Goal: Task Accomplishment & Management: Complete application form

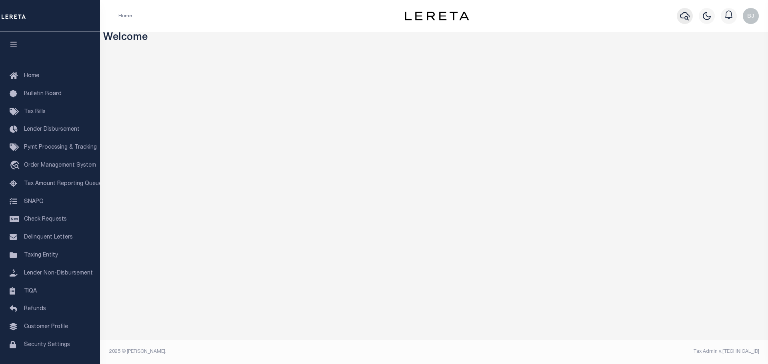
click at [683, 12] on icon "button" at bounding box center [685, 16] width 10 height 10
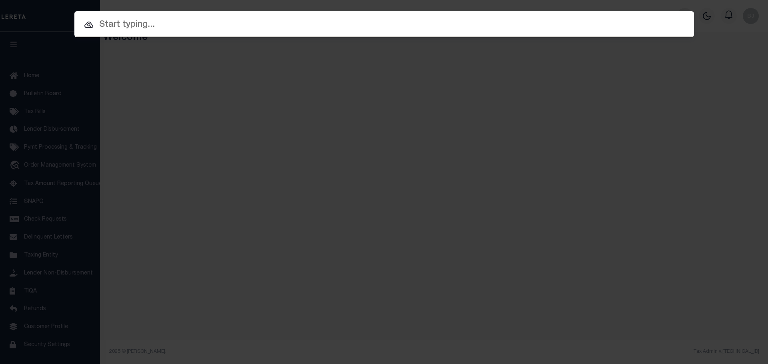
paste input "17271"
type input "17271"
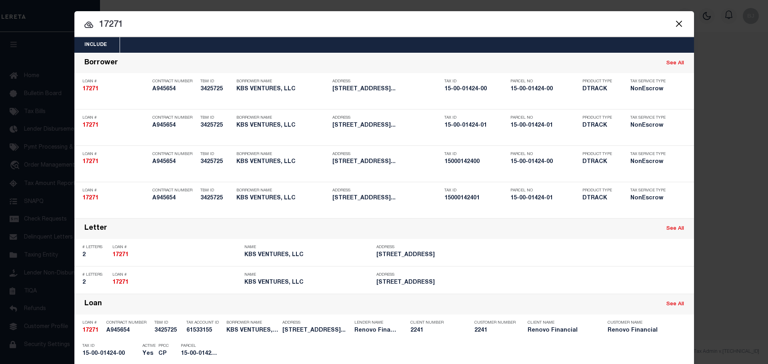
scroll to position [200, 0]
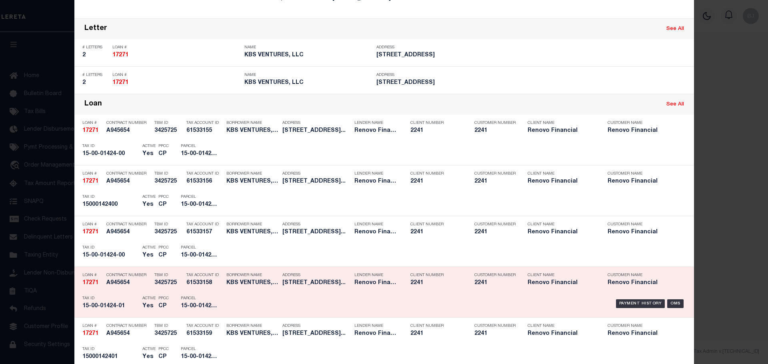
click at [189, 290] on div "Tax Account ID 61533158" at bounding box center [204, 280] width 36 height 23
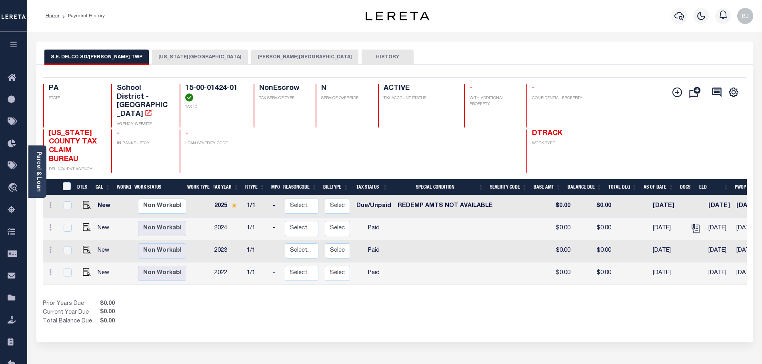
click at [251, 56] on button "DARBY TOWNSHIP" at bounding box center [304, 57] width 107 height 15
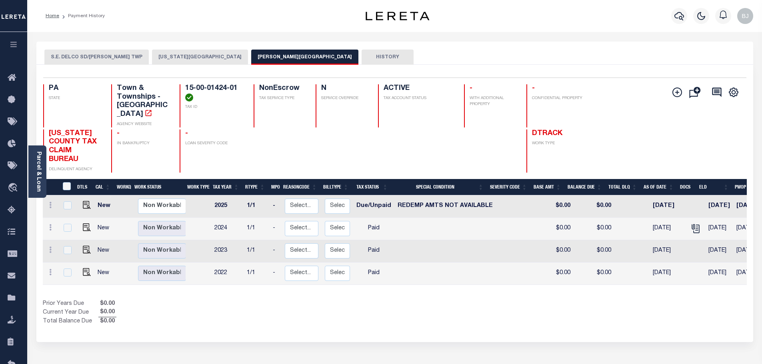
click at [202, 93] on h4 "15-00-01424-01" at bounding box center [214, 92] width 59 height 17
click at [208, 85] on h4 "15-00-01424-01" at bounding box center [214, 92] width 59 height 17
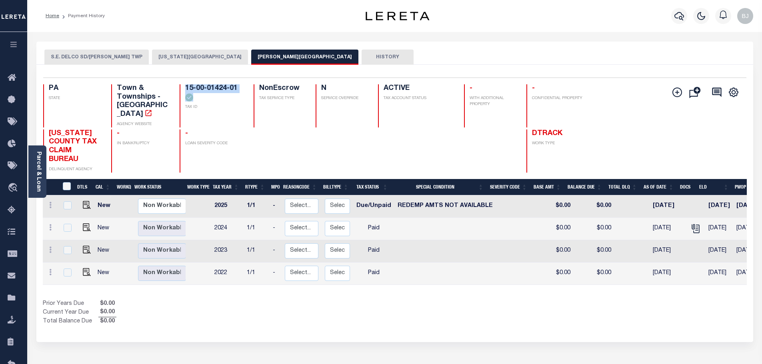
copy div "15-00-01424-01"
click at [83, 201] on img "" at bounding box center [87, 205] width 8 height 8
checkbox input "true"
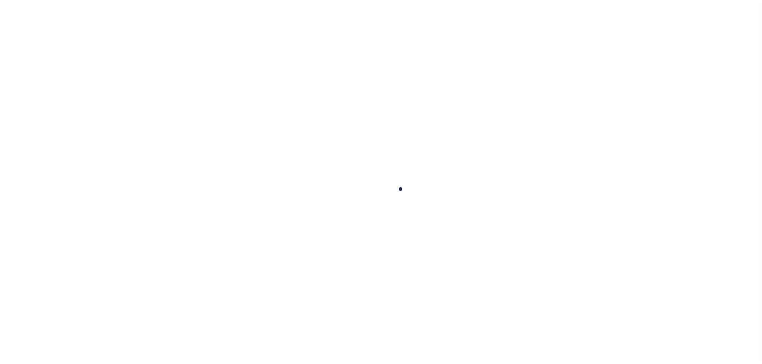
checkbox input "false"
type input "[DATE]"
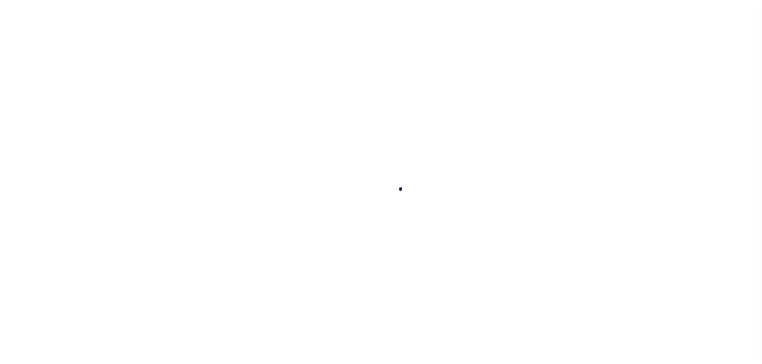
select select "DUE"
select select "24"
type input "$0"
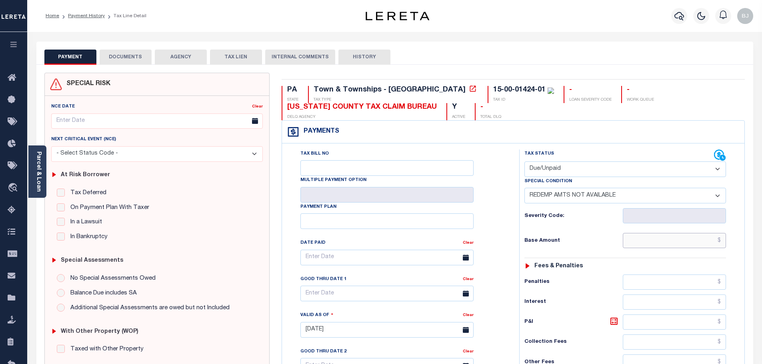
drag, startPoint x: 644, startPoint y: 246, endPoint x: 632, endPoint y: 224, distance: 24.5
click at [644, 246] on input "text" at bounding box center [675, 240] width 104 height 15
paste input "78.35"
type input "$78.35"
type input "[DATE]"
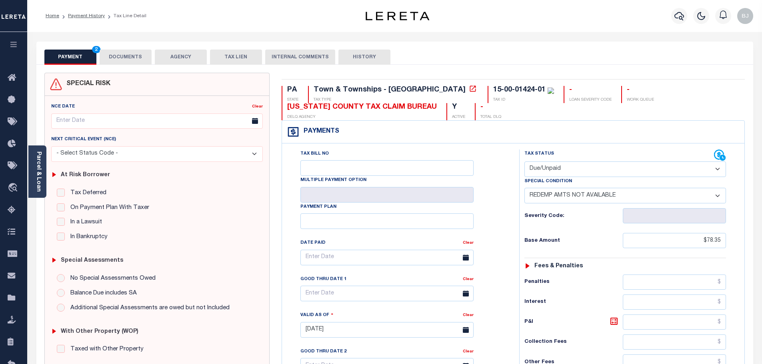
click at [569, 168] on select "- Select Status Code - Open Due/Unpaid Paid Incomplete No Tax Due Internal Refu…" at bounding box center [626, 170] width 202 height 16
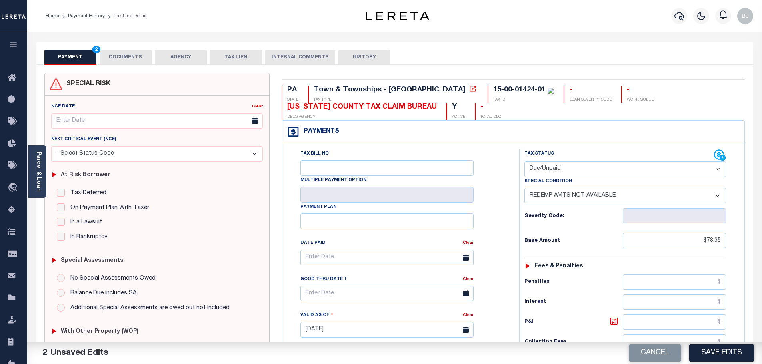
select select "PYD"
click at [525, 162] on select "- Select Status Code - Open Due/Unpaid Paid Incomplete No Tax Due Internal Refu…" at bounding box center [626, 170] width 202 height 16
click at [567, 196] on select "-- Select Special Condition -- 3RD PARTY TAX LIEN AGENCY TAX LIEN (A.K.A Inside…" at bounding box center [626, 196] width 202 height 16
click at [632, 275] on div "Tax Status Status - Select Status Code -" at bounding box center [627, 326] width 217 height 353
click at [560, 174] on select "- Select Status Code - Open Due/Unpaid Paid Incomplete No Tax Due Internal Refu…" at bounding box center [626, 170] width 202 height 16
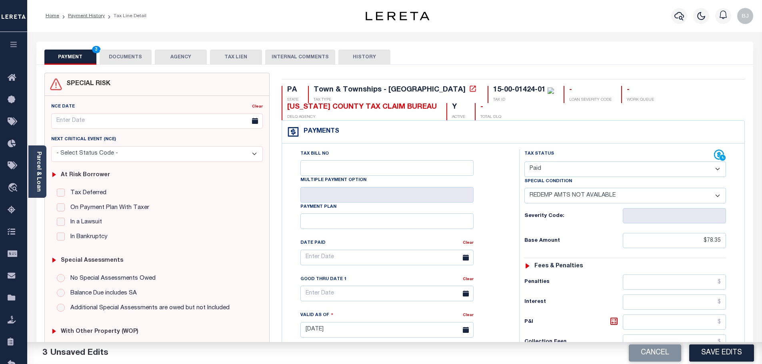
click at [525, 162] on select "- Select Status Code - Open Due/Unpaid Paid Incomplete No Tax Due Internal Refu…" at bounding box center [626, 170] width 202 height 16
click at [556, 195] on select "-- Select Special Condition -- 3RD PARTY TAX LIEN AGENCY TAX LIEN (A.K.A Inside…" at bounding box center [626, 196] width 202 height 16
select select "0"
click at [525, 189] on select "-- Select Special Condition -- 3RD PARTY TAX LIEN AGENCY TAX LIEN (A.K.A Inside…" at bounding box center [626, 196] width 202 height 16
click at [452, 84] on div "PA STATE Town & Townships - PA TAX TYPE 15-00-01424-01 TAX ID - LOAN SEVERITY C…" at bounding box center [513, 330] width 475 height 514
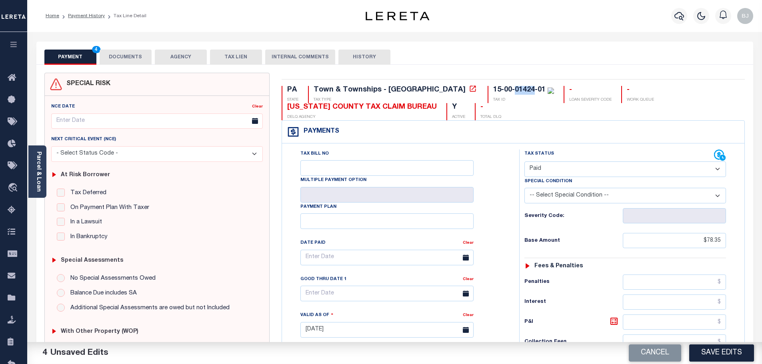
click at [452, 84] on div "PA STATE Town & Townships - PA TAX TYPE 15-00-01424-01 TAX ID - LOAN SEVERITY C…" at bounding box center [513, 330] width 475 height 514
copy div "15-00-01424-01"
click at [143, 61] on button "DOCUMENTS" at bounding box center [126, 57] width 52 height 15
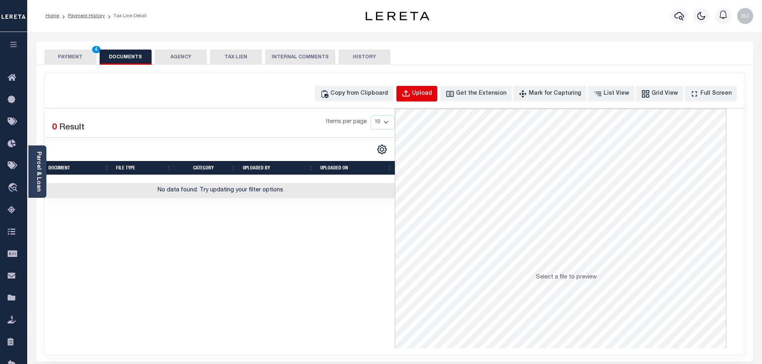
click at [431, 96] on div "Upload" at bounding box center [422, 94] width 20 height 9
select select "POP"
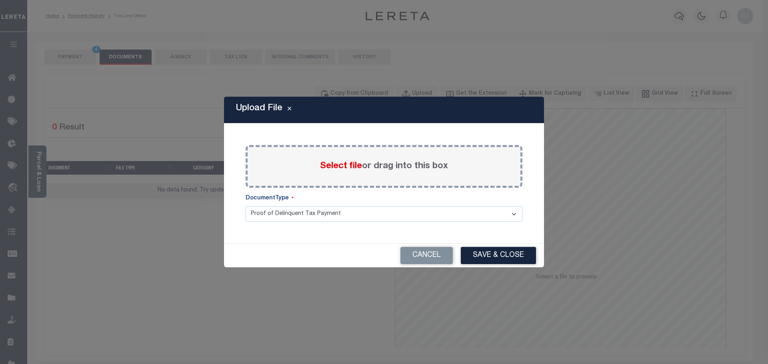
click at [348, 166] on span "Select file" at bounding box center [341, 166] width 42 height 9
click at [0, 0] on input "Select file or drag into this box" at bounding box center [0, 0] width 0 height 0
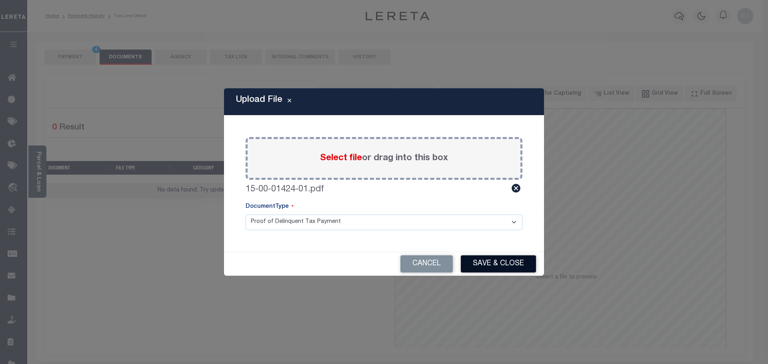
click at [526, 262] on button "Save & Close" at bounding box center [498, 264] width 75 height 17
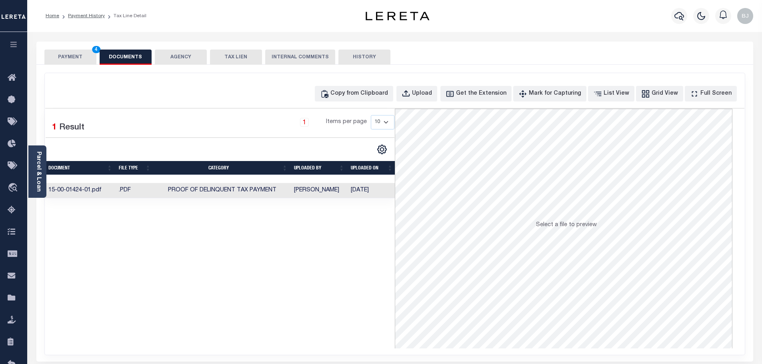
click at [87, 58] on button "PAYMENT 4" at bounding box center [70, 57] width 52 height 15
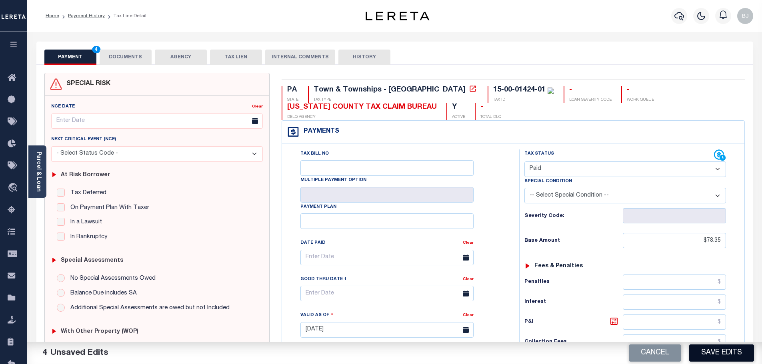
click at [713, 356] on button "Save Edits" at bounding box center [721, 353] width 65 height 17
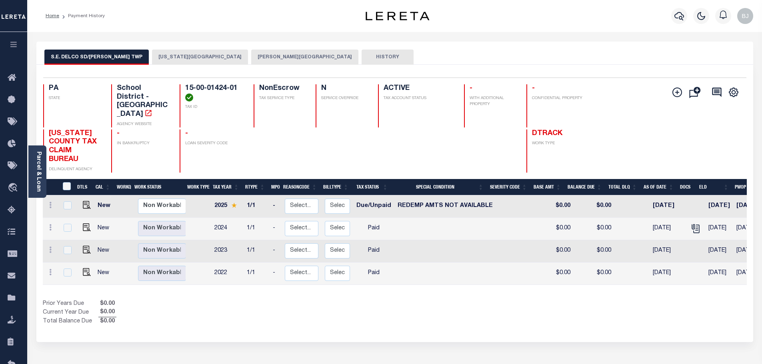
click at [251, 56] on button "[PERSON_NAME][GEOGRAPHIC_DATA]" at bounding box center [304, 57] width 107 height 15
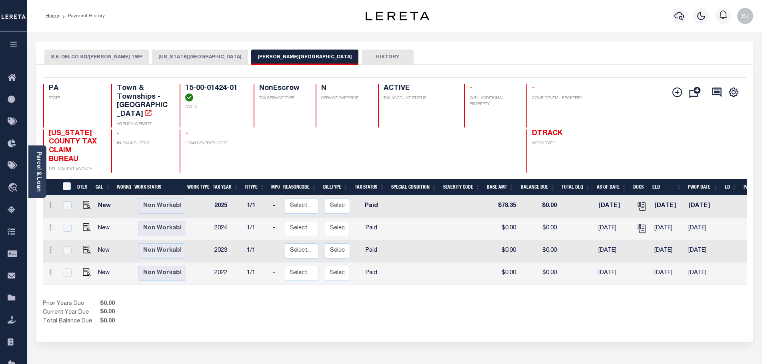
click at [173, 56] on button "[US_STATE][GEOGRAPHIC_DATA]" at bounding box center [200, 57] width 96 height 15
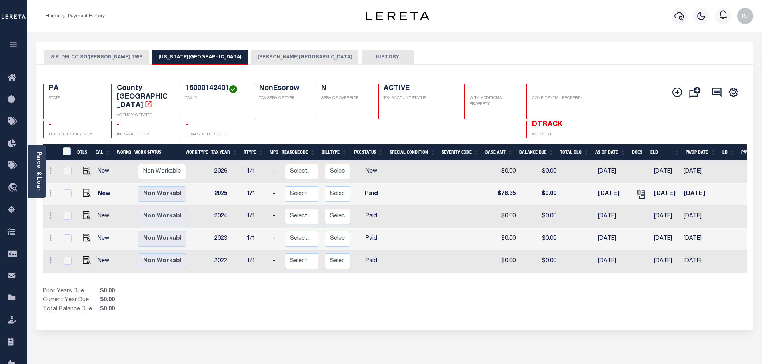
click at [72, 54] on button "S.E. DELCO SD/DARBY TWP" at bounding box center [96, 57] width 104 height 15
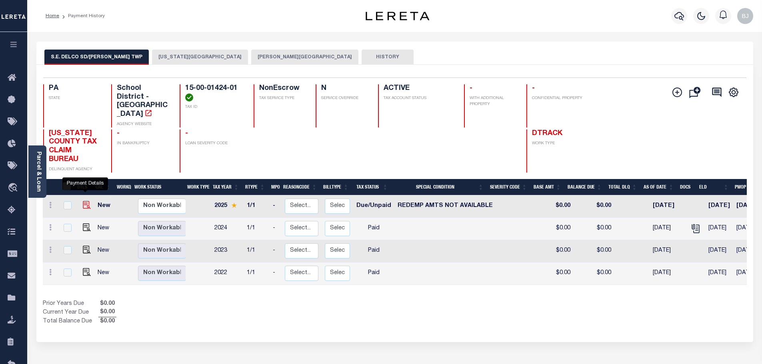
click at [86, 201] on img "" at bounding box center [87, 205] width 8 height 8
checkbox input "true"
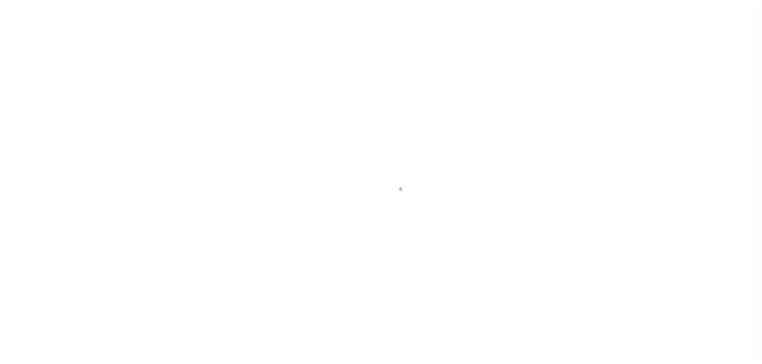
select select "DUE"
select select "24"
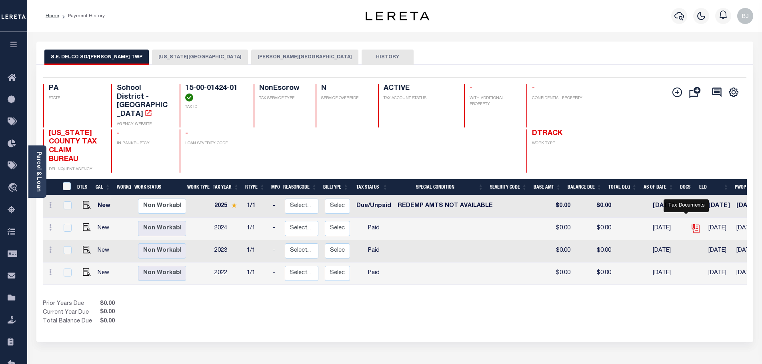
click at [692, 224] on icon "" at bounding box center [695, 227] width 6 height 6
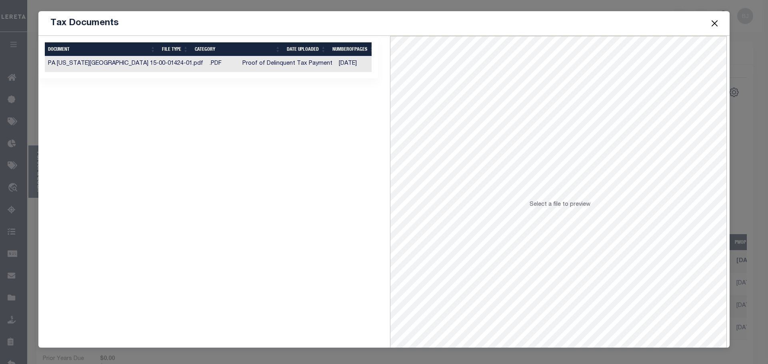
click at [239, 62] on td "Proof of Delinquent Tax Payment" at bounding box center [287, 64] width 96 height 16
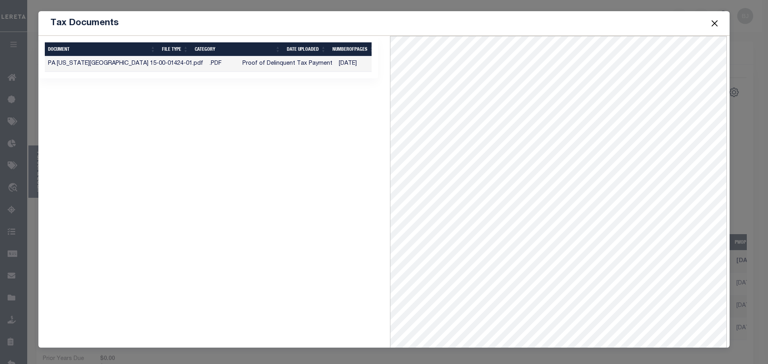
click at [714, 20] on button "Close" at bounding box center [715, 23] width 10 height 10
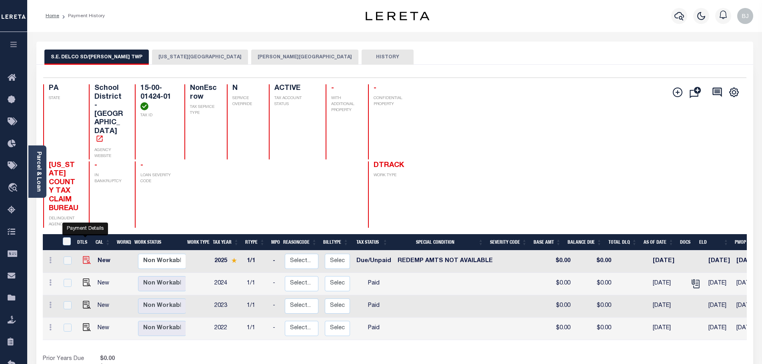
click at [84, 256] on img "" at bounding box center [87, 260] width 8 height 8
checkbox input "true"
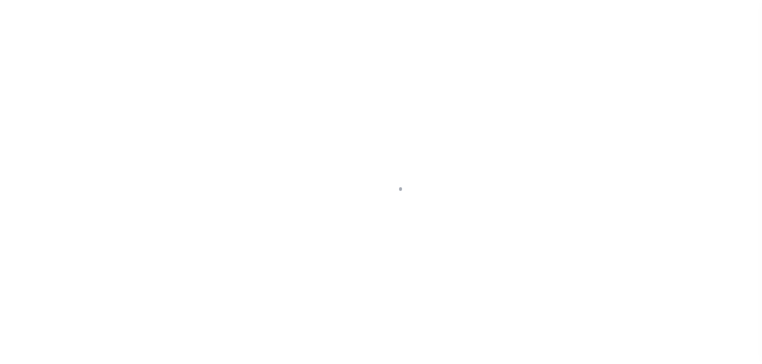
select select "DUE"
select select "24"
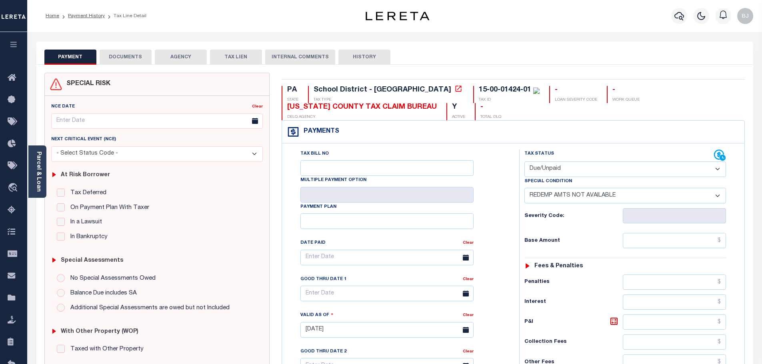
click at [613, 174] on select "- Select Status Code - Open Due/Unpaid Paid Incomplete No Tax Due Internal Refu…" at bounding box center [626, 170] width 202 height 16
select select "PYD"
click at [525, 162] on select "- Select Status Code - Open Due/Unpaid Paid Incomplete No Tax Due Internal Refu…" at bounding box center [626, 170] width 202 height 16
select select "0"
type input "[DATE]"
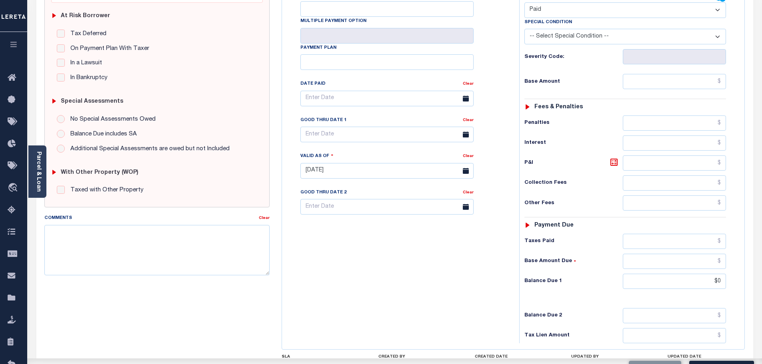
scroll to position [200, 0]
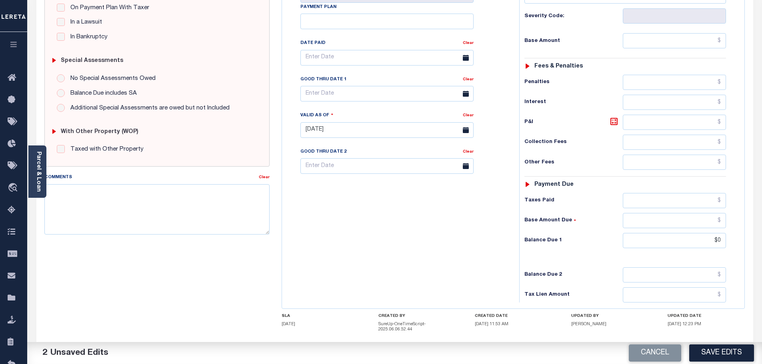
click at [694, 250] on div "Tax Status Status - Select Status Code -" at bounding box center [627, 126] width 217 height 353
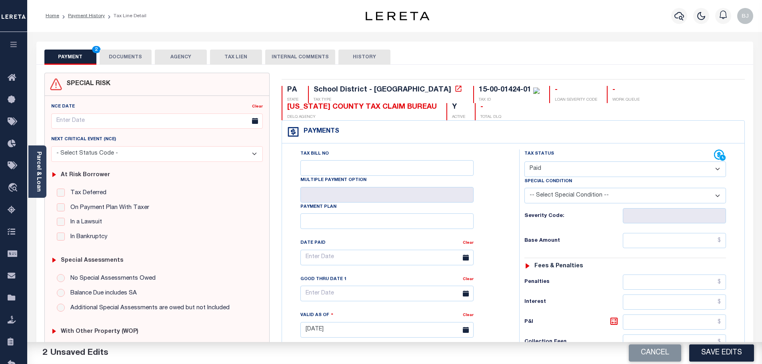
click at [115, 56] on button "DOCUMENTS" at bounding box center [126, 57] width 52 height 15
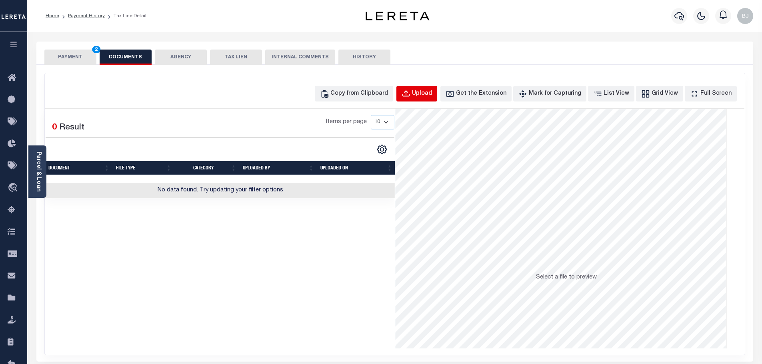
click at [432, 96] on div "Upload" at bounding box center [422, 94] width 20 height 9
select select "POP"
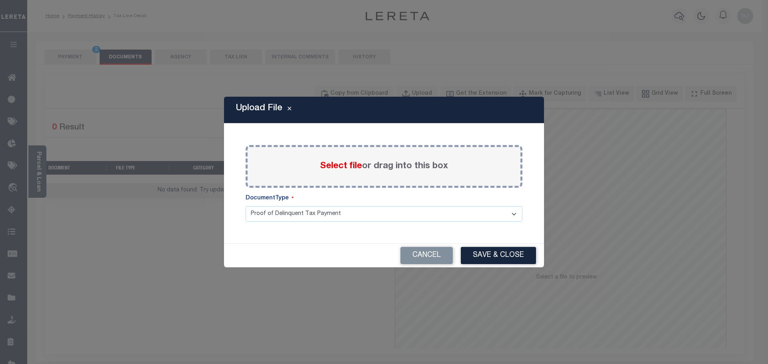
click at [352, 168] on span "Select file" at bounding box center [341, 166] width 42 height 9
click at [0, 0] on input "Select file or drag into this box" at bounding box center [0, 0] width 0 height 0
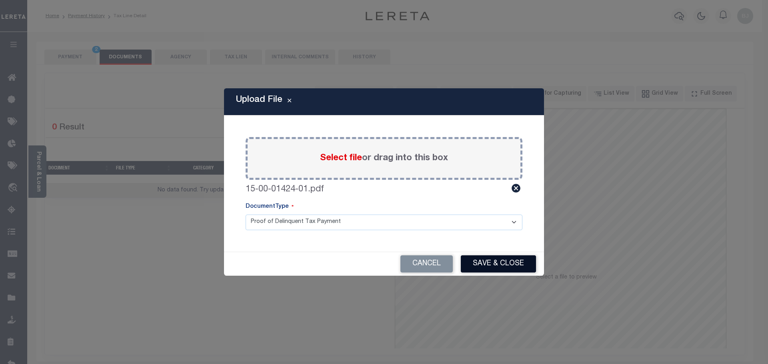
click at [515, 269] on button "Save & Close" at bounding box center [498, 264] width 75 height 17
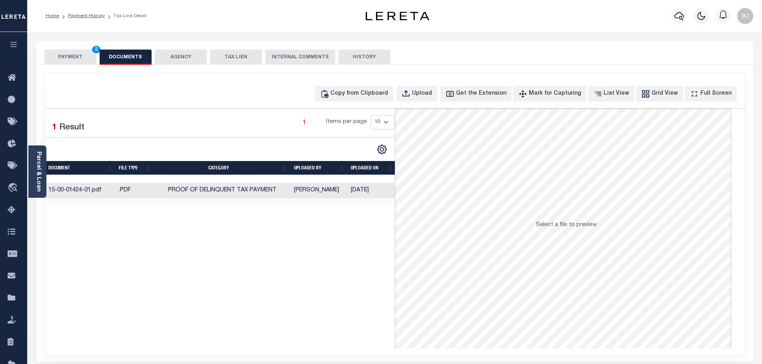
click at [81, 57] on button "PAYMENT 2" at bounding box center [70, 57] width 52 height 15
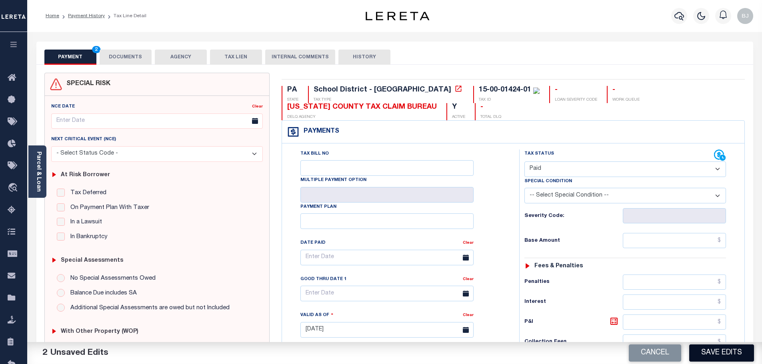
click at [718, 347] on button "Save Edits" at bounding box center [721, 353] width 65 height 17
checkbox input "false"
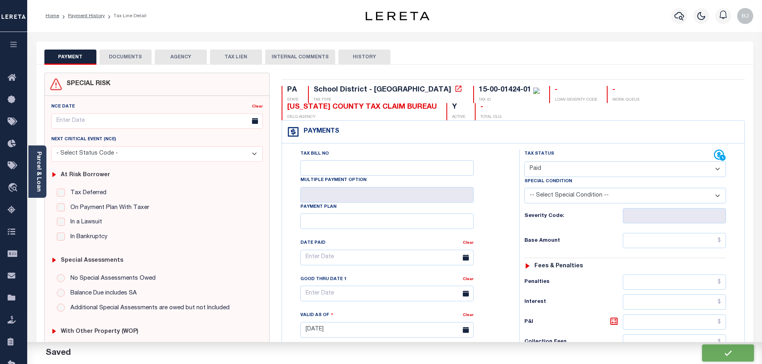
type input "$0"
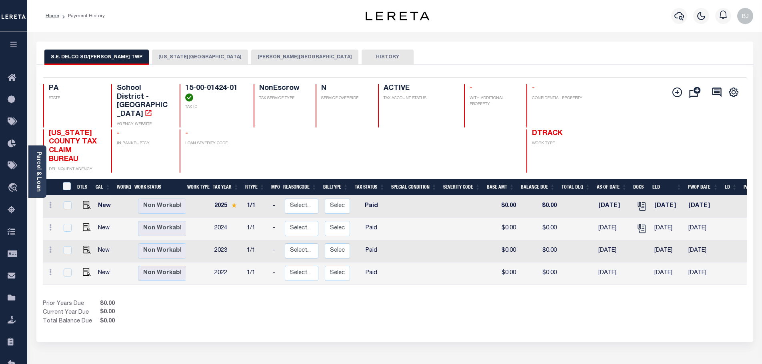
click at [177, 61] on button "[US_STATE][GEOGRAPHIC_DATA]" at bounding box center [200, 57] width 96 height 15
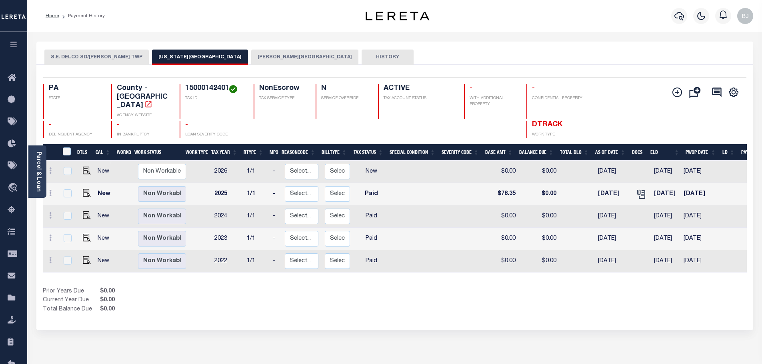
click at [225, 66] on div "Selected 5 Results 1 Items per page 25 50 100 PA STATE TAX ID N" at bounding box center [394, 198] width 717 height 266
click at [251, 55] on button "[PERSON_NAME][GEOGRAPHIC_DATA]" at bounding box center [304, 57] width 107 height 15
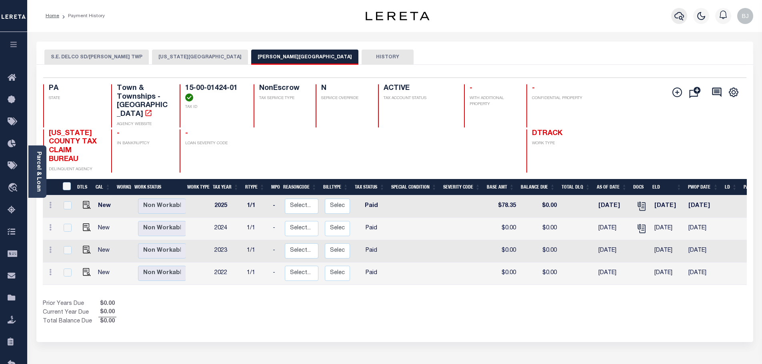
click at [683, 16] on icon "button" at bounding box center [680, 16] width 10 height 8
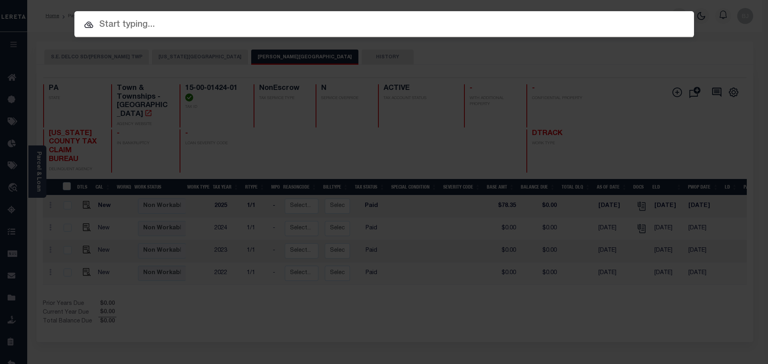
paste input "19073"
type input "19073"
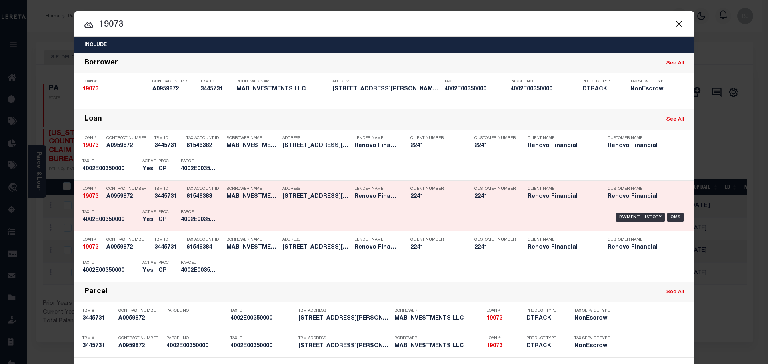
click at [339, 204] on div "Address [STREET_ADDRESS][PERSON_NAME]" at bounding box center [316, 194] width 68 height 23
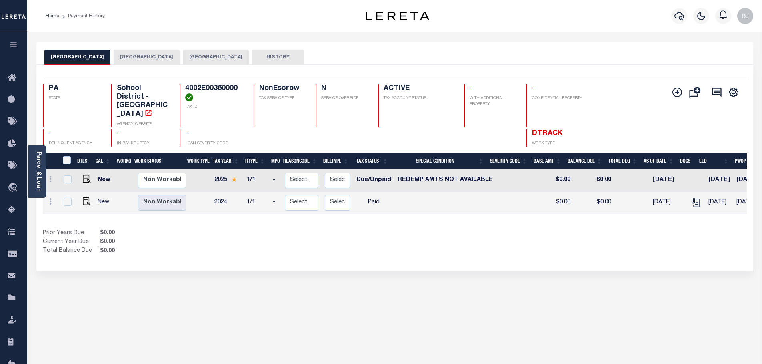
click at [249, 57] on button "[GEOGRAPHIC_DATA]" at bounding box center [216, 57] width 66 height 15
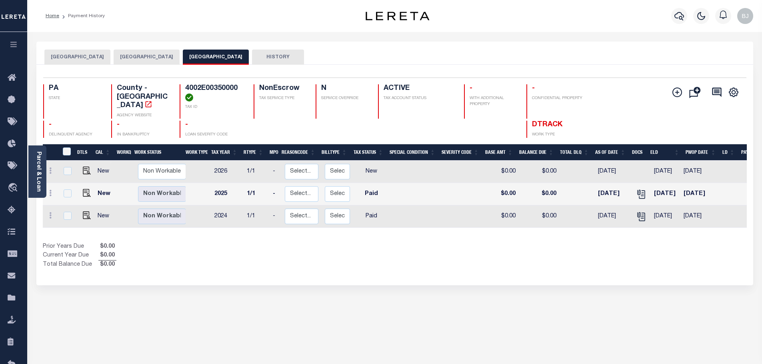
click at [180, 51] on button "[GEOGRAPHIC_DATA]" at bounding box center [147, 57] width 66 height 15
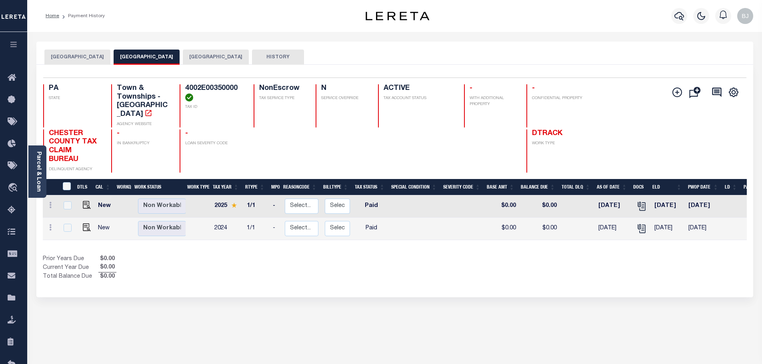
click at [98, 49] on div "DOWNINGTOWN AREA SCHOOL DISTRICT EAST CALN TOWNSHIP CHESTER COUNTY HISTORY" at bounding box center [394, 53] width 717 height 23
click at [94, 60] on button "[GEOGRAPHIC_DATA]" at bounding box center [77, 57] width 66 height 15
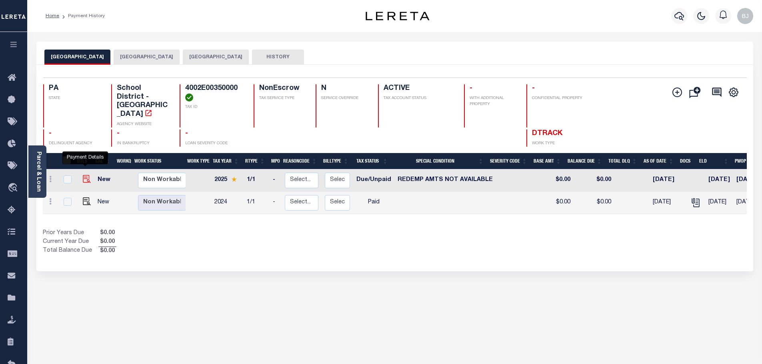
click at [84, 175] on img "" at bounding box center [87, 179] width 8 height 8
checkbox input "true"
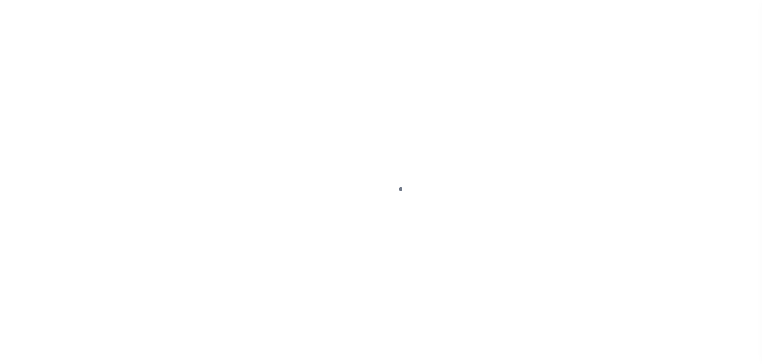
select select "DUE"
select select "24"
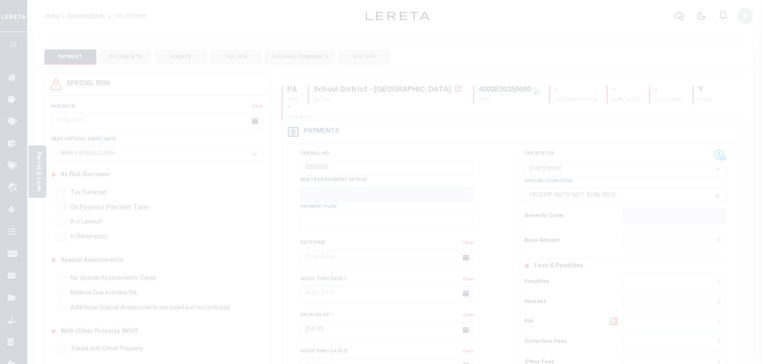
scroll to position [200, 0]
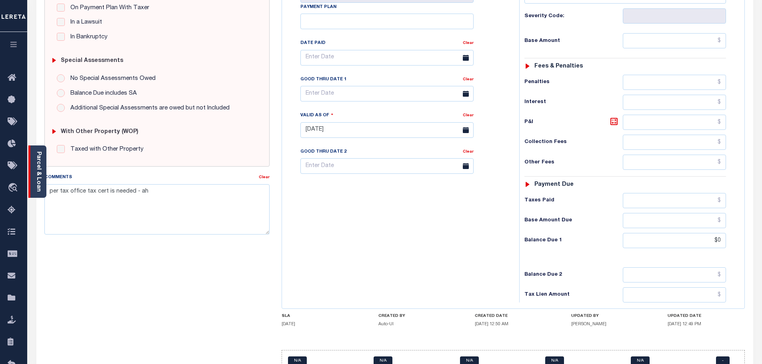
click at [36, 182] on link "Parcel & Loan" at bounding box center [39, 172] width 6 height 40
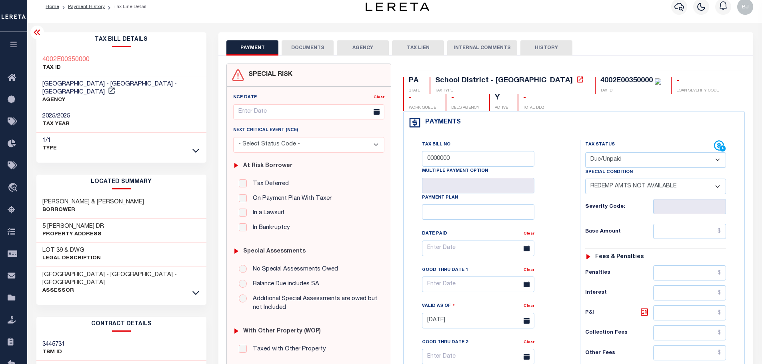
scroll to position [0, 0]
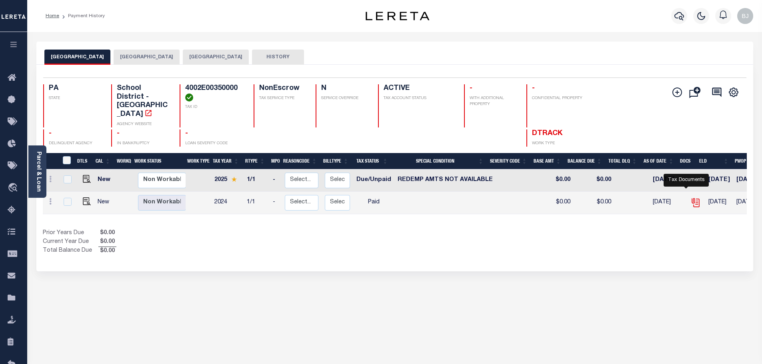
click at [691, 198] on icon "" at bounding box center [696, 203] width 10 height 10
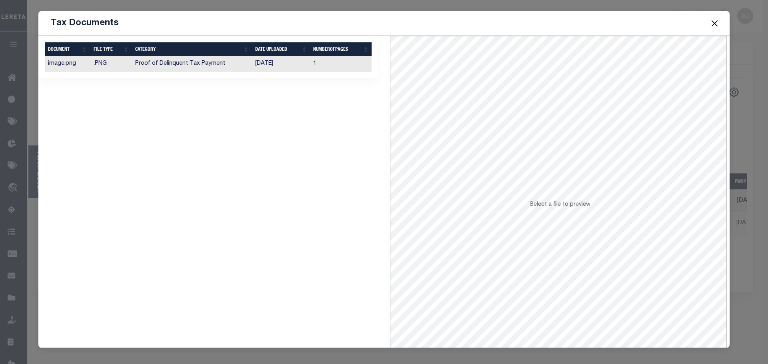
click at [226, 64] on td "Proof of Delinquent Tax Payment" at bounding box center [192, 64] width 120 height 16
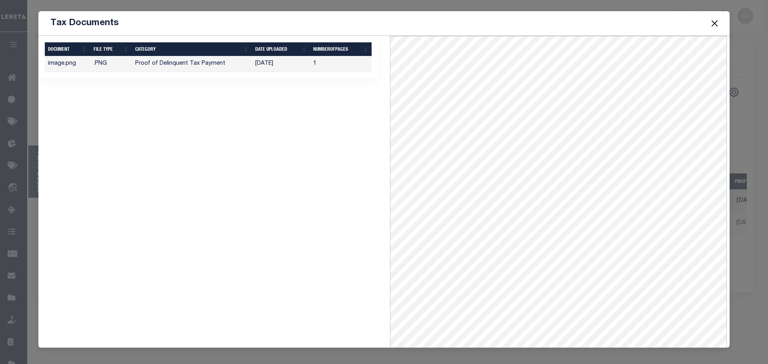
click at [281, 101] on div "1 Selected 1 Result Items per page" at bounding box center [208, 208] width 352 height 344
click at [258, 63] on td "[DATE]" at bounding box center [281, 64] width 58 height 16
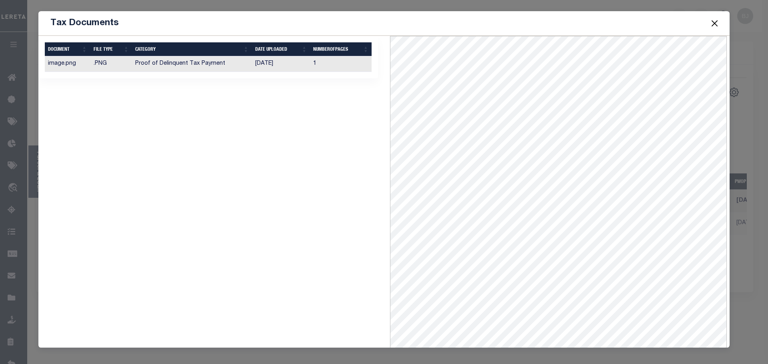
click at [714, 25] on button "Close" at bounding box center [715, 23] width 10 height 10
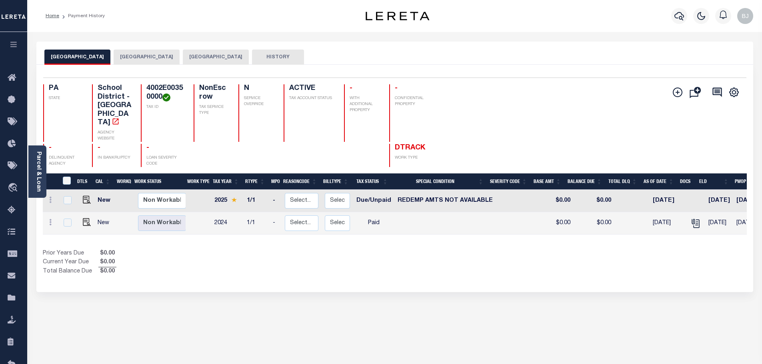
click at [156, 86] on h4 "4002E00350000" at bounding box center [165, 92] width 38 height 17
copy div "4002E00350000"
click at [86, 196] on img "" at bounding box center [87, 200] width 8 height 8
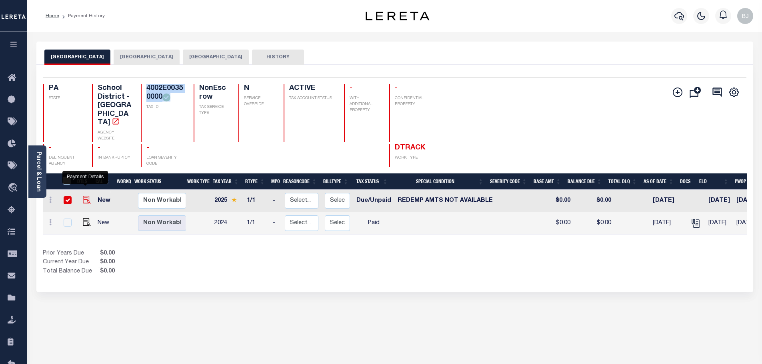
checkbox input "true"
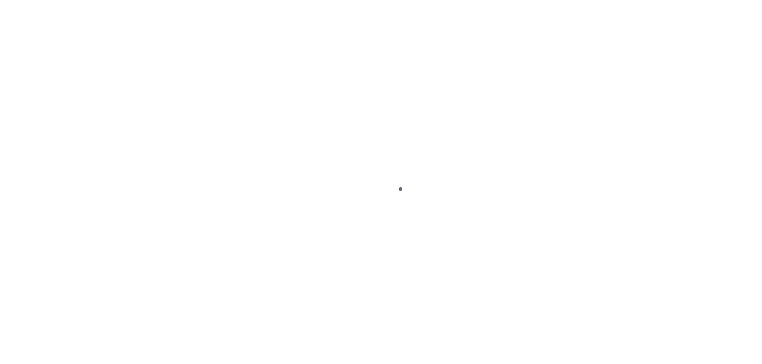
select select "DUE"
select select "24"
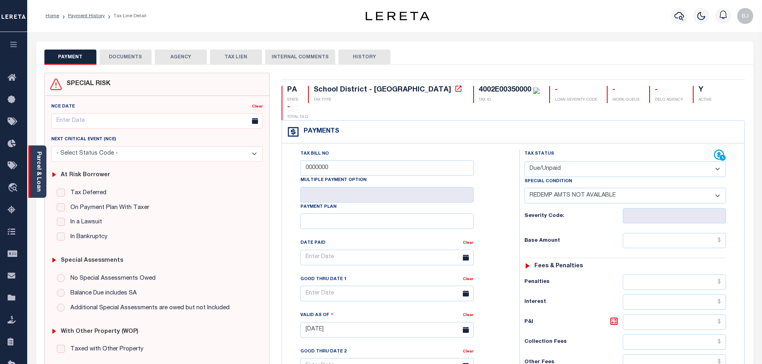
click at [40, 182] on link "Parcel & Loan" at bounding box center [39, 172] width 6 height 40
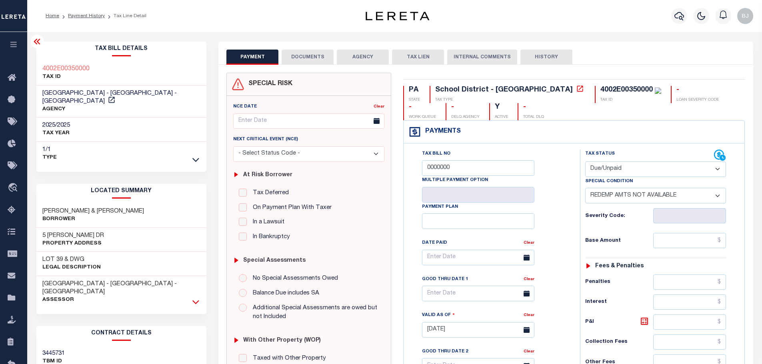
click at [195, 298] on icon at bounding box center [195, 302] width 7 height 8
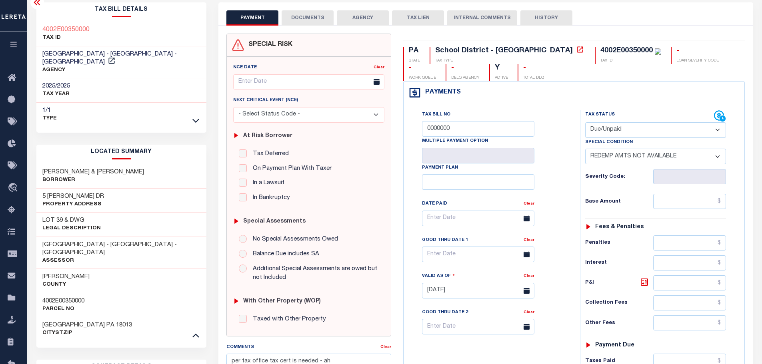
scroll to position [40, 0]
click at [116, 322] on span "18013" at bounding box center [124, 325] width 16 height 6
copy span "18013"
drag, startPoint x: 489, startPoint y: 124, endPoint x: 353, endPoint y: 116, distance: 136.2
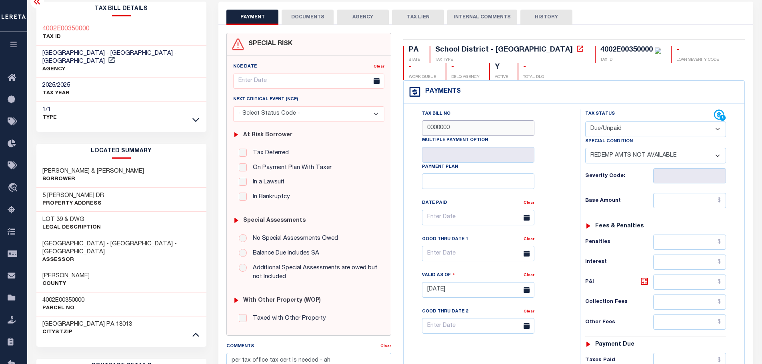
click at [322, 118] on div "SPECIAL RISK NCE Date Clear" at bounding box center [485, 290] width 531 height 514
paste input "2057"
type input "02057"
type input "[DATE]"
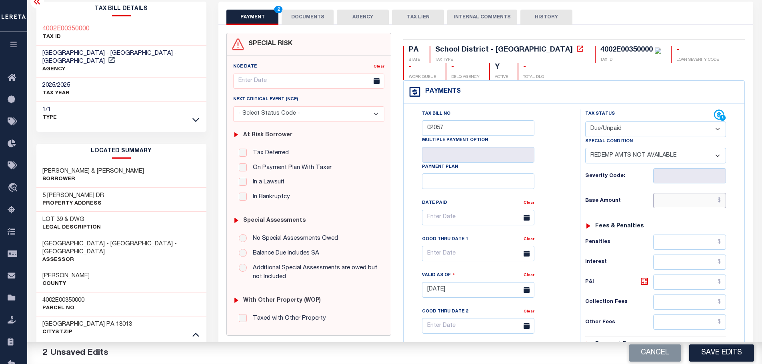
drag, startPoint x: 695, startPoint y: 200, endPoint x: 681, endPoint y: 182, distance: 23.4
click at [695, 200] on input "text" at bounding box center [689, 200] width 73 height 15
paste input "5198.46"
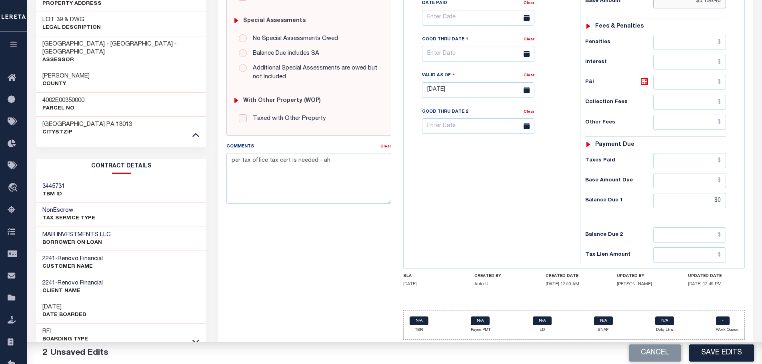
type input "$5,198.46"
drag, startPoint x: 693, startPoint y: 204, endPoint x: 757, endPoint y: 193, distance: 64.9
click at [758, 194] on div "PAYMENT 3 DOCUMENTS AGENCY DELINQUENT PAYEE" at bounding box center [485, 96] width 547 height 589
paste input "5198.46"
type input "$5,198.46"
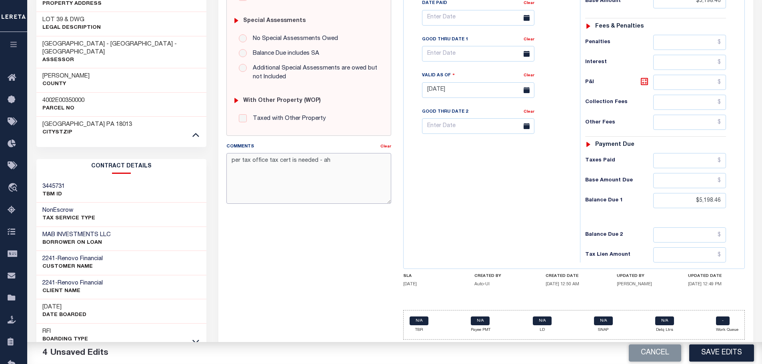
drag, startPoint x: 361, startPoint y: 158, endPoint x: 166, endPoint y: 158, distance: 194.9
click at [166, 158] on div "Parcel & Loan Tax Bill Details 4002E00350000 TAX ID AGENCY 2025/2025 TAX YEAR" at bounding box center [394, 91] width 729 height 598
click at [472, 55] on input "text" at bounding box center [478, 54] width 112 height 16
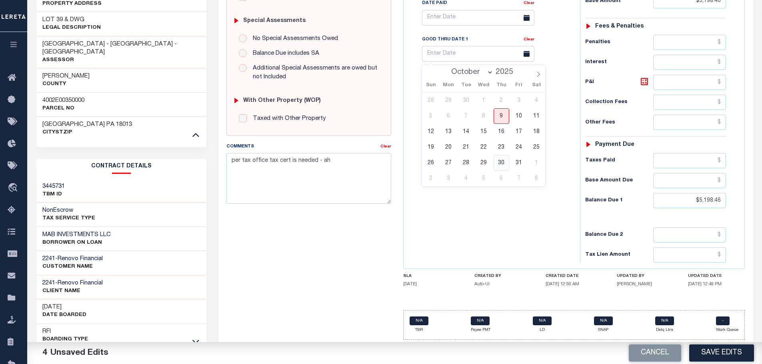
click at [498, 165] on span "30" at bounding box center [502, 163] width 16 height 16
type input "10/30/2025"
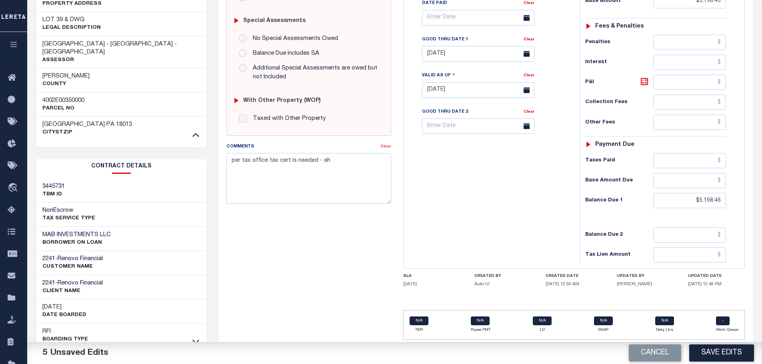
click at [390, 148] on link "Clear" at bounding box center [386, 147] width 11 height 4
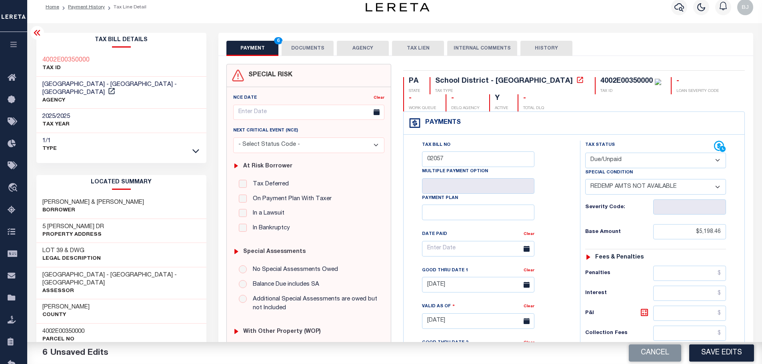
scroll to position [0, 0]
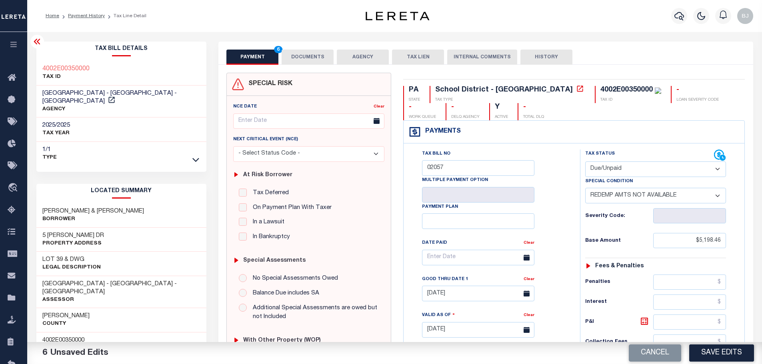
click at [707, 199] on select "-- Select Special Condition -- 3RD PARTY TAX LIEN AGENCY TAX LIEN (A.K.A Inside…" at bounding box center [655, 196] width 141 height 16
select select "0"
click at [585, 189] on select "-- Select Special Condition -- 3RD PARTY TAX LIEN AGENCY TAX LIEN (A.K.A Inside…" at bounding box center [655, 196] width 141 height 16
click at [303, 48] on div "PAYMENT 7 DOCUMENTS AGENCY DELINQUENT PAYEE TAX LIEN" at bounding box center [485, 53] width 535 height 23
click at [303, 61] on button "DOCUMENTS" at bounding box center [308, 57] width 52 height 15
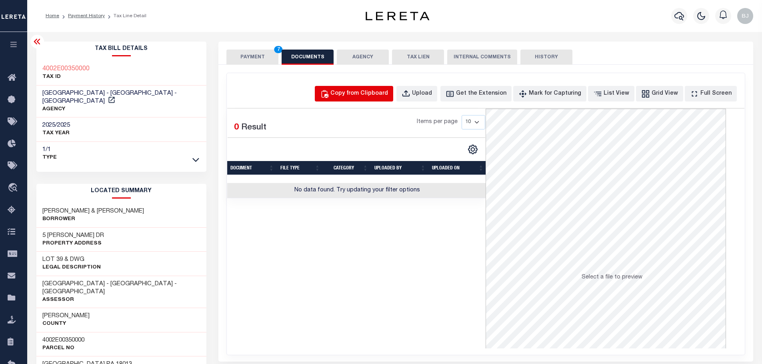
click at [393, 93] on button "Copy from Clipboard" at bounding box center [354, 94] width 78 height 16
select select "POP"
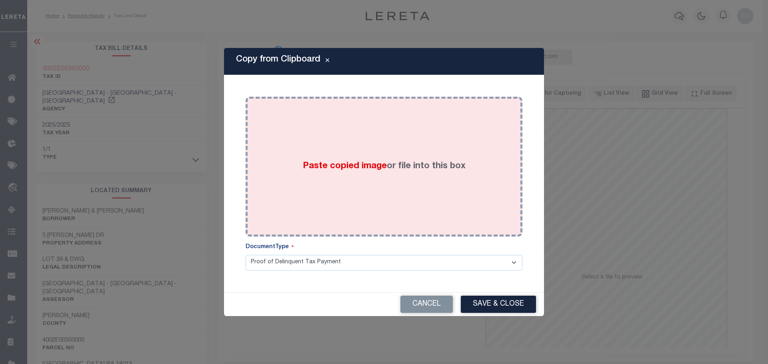
drag, startPoint x: 417, startPoint y: 176, endPoint x: 427, endPoint y: 199, distance: 25.4
click at [418, 178] on div "Paste copied image or file into this box" at bounding box center [384, 167] width 265 height 128
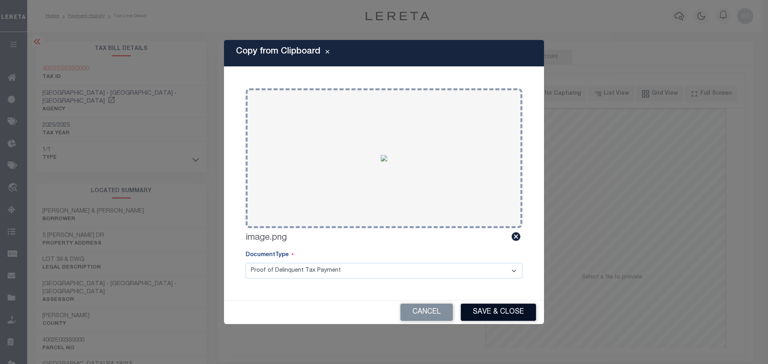
click at [502, 311] on button "Save & Close" at bounding box center [498, 312] width 75 height 17
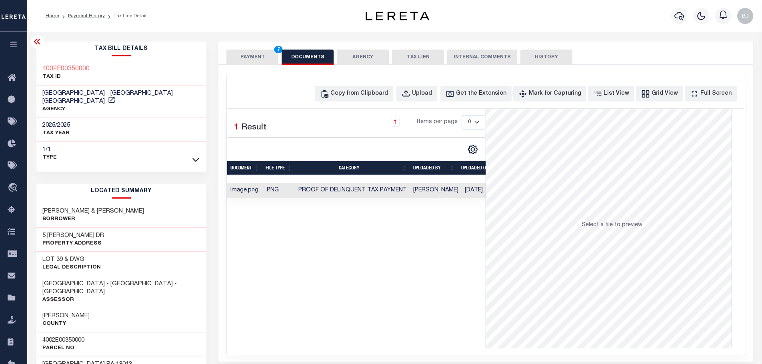
click at [255, 52] on button "PAYMENT 7" at bounding box center [252, 57] width 52 height 15
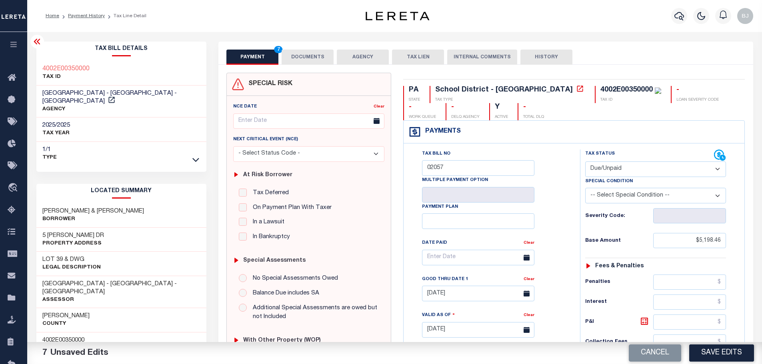
click at [718, 344] on div "Cancel Save Edits" at bounding box center [579, 353] width 368 height 22
click at [718, 360] on button "Save Edits" at bounding box center [721, 353] width 65 height 17
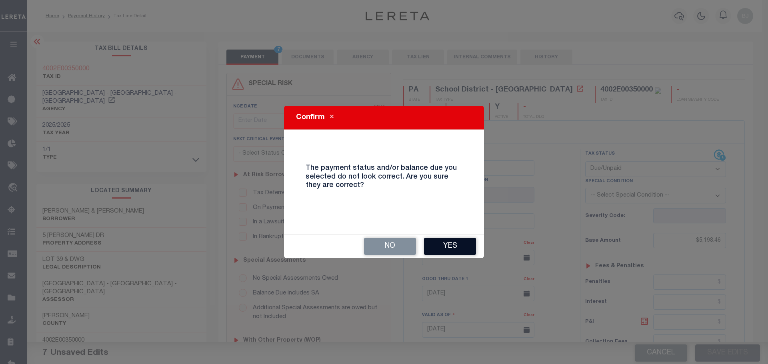
click at [455, 245] on button "Yes" at bounding box center [450, 246] width 52 height 17
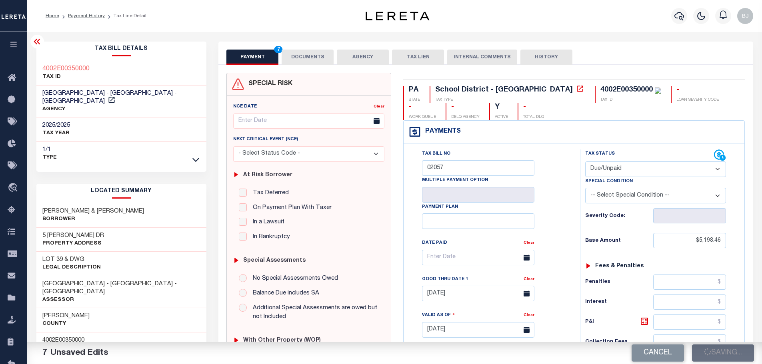
checkbox input "false"
type input "$5,198.46"
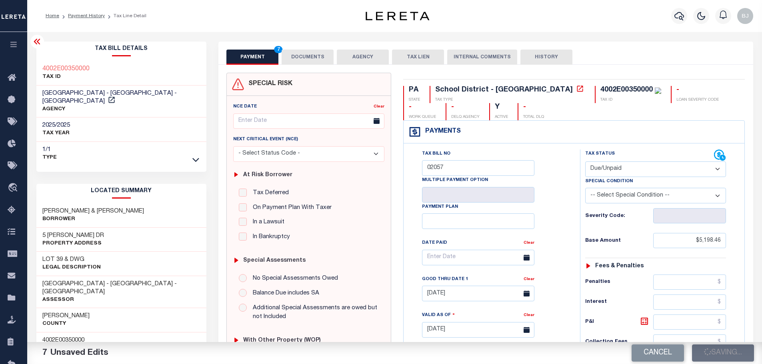
type input "$5,198.46"
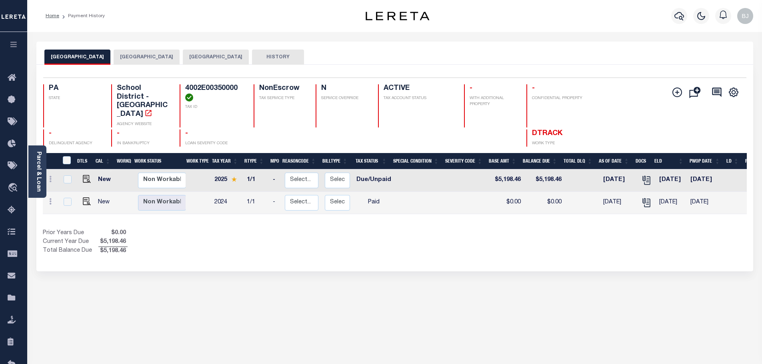
click at [187, 66] on div "Selected 2 Results 1 Items per page 25 50 100 PA STATE TAX ID N" at bounding box center [394, 168] width 717 height 207
click at [180, 62] on button "[GEOGRAPHIC_DATA]" at bounding box center [147, 57] width 66 height 15
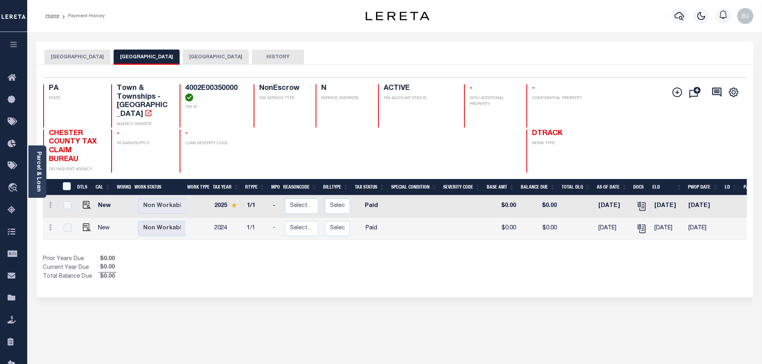
click at [249, 53] on button "[GEOGRAPHIC_DATA]" at bounding box center [216, 57] width 66 height 15
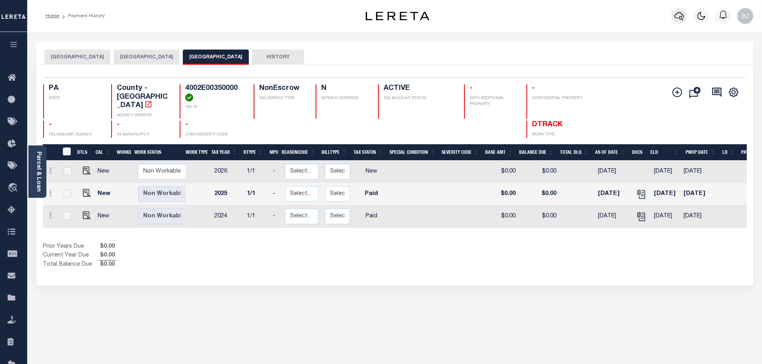
click at [681, 16] on icon "button" at bounding box center [680, 16] width 10 height 10
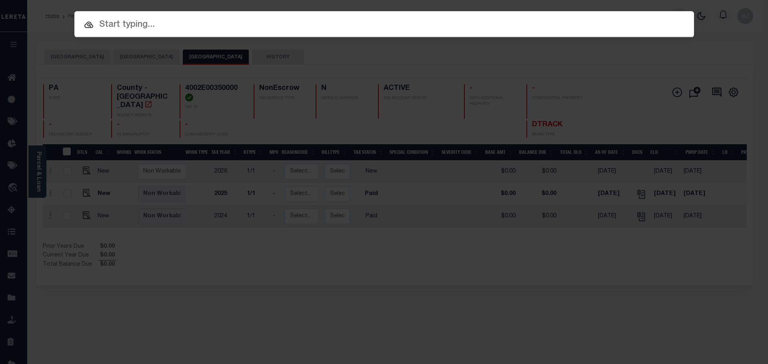
paste input "18349"
type input "18349"
